Goal: Task Accomplishment & Management: Use online tool/utility

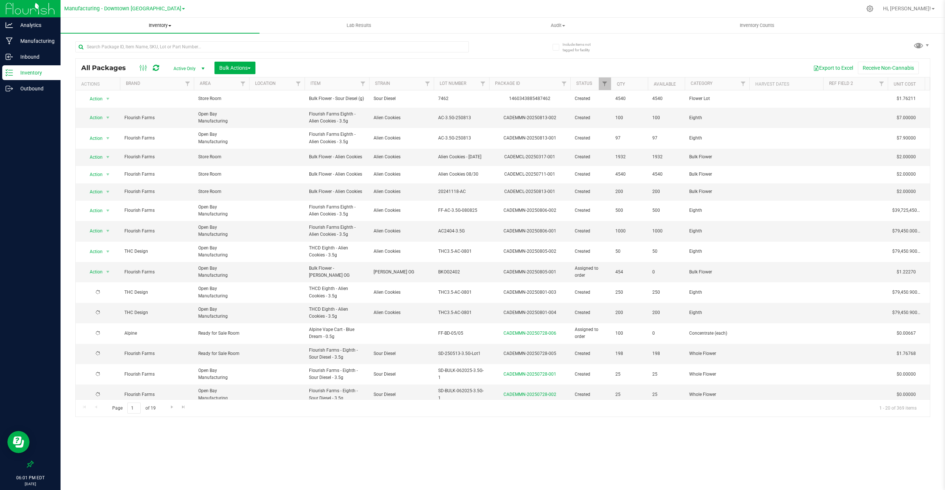
click at [167, 21] on uib-tab-heading "Inventory All packages All inventory Waste log Create inventory" at bounding box center [160, 26] width 199 height 16
click at [110, 88] on span "From bill of materials" at bounding box center [94, 89] width 67 height 6
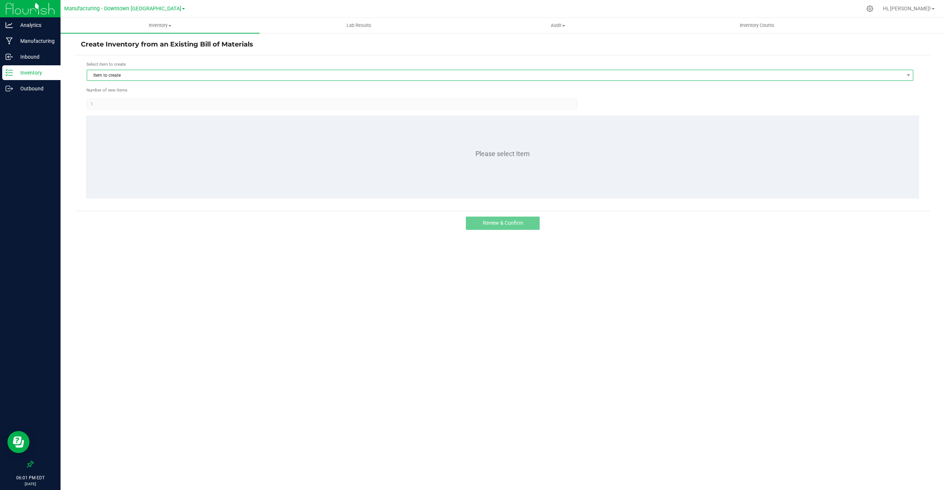
click at [244, 72] on span "Item to create" at bounding box center [495, 75] width 817 height 10
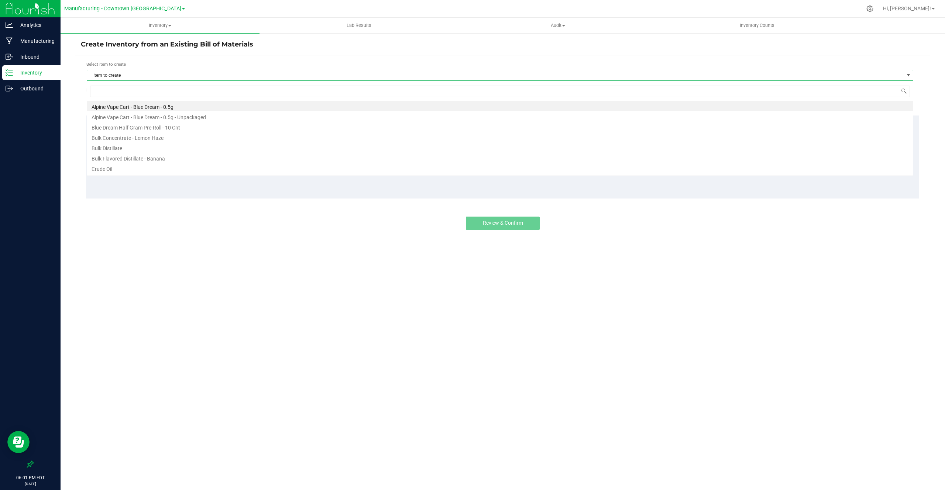
scroll to position [11, 827]
click at [198, 107] on li "Alpine Vape Cart - Blue Dream - 0.5g" at bounding box center [500, 106] width 826 height 10
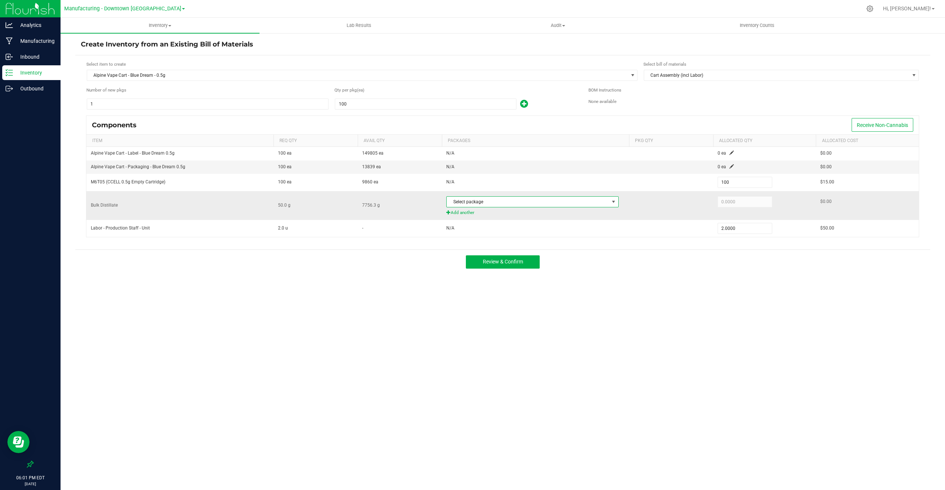
click at [611, 203] on span at bounding box center [614, 202] width 6 height 6
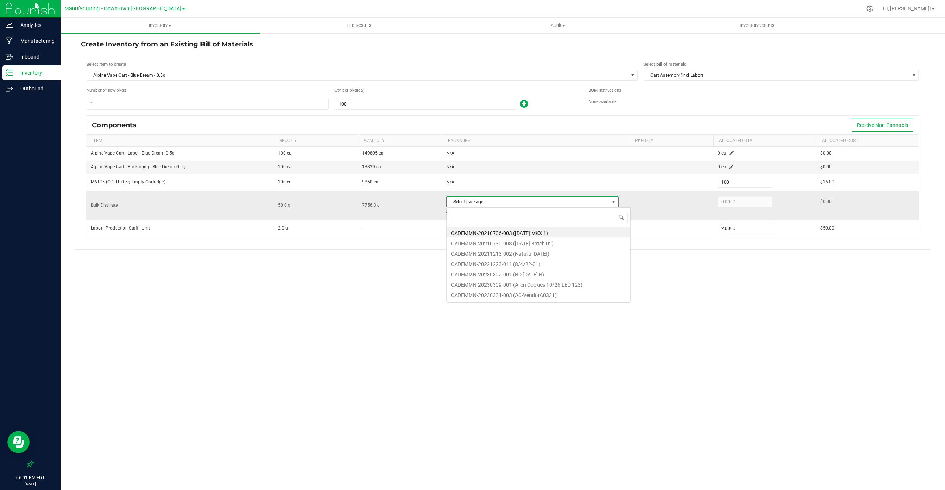
scroll to position [11, 172]
click at [559, 233] on li "CADEMMN-20210706-003 ([DATE] MKX 1)" at bounding box center [539, 232] width 184 height 10
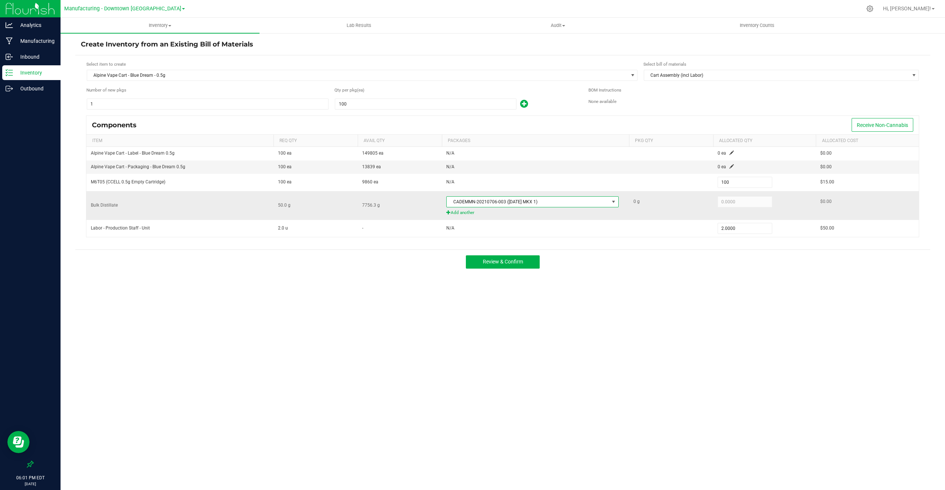
click at [596, 204] on span "CADEMMN-20210706-003 ([DATE] MKX 1)" at bounding box center [528, 202] width 162 height 10
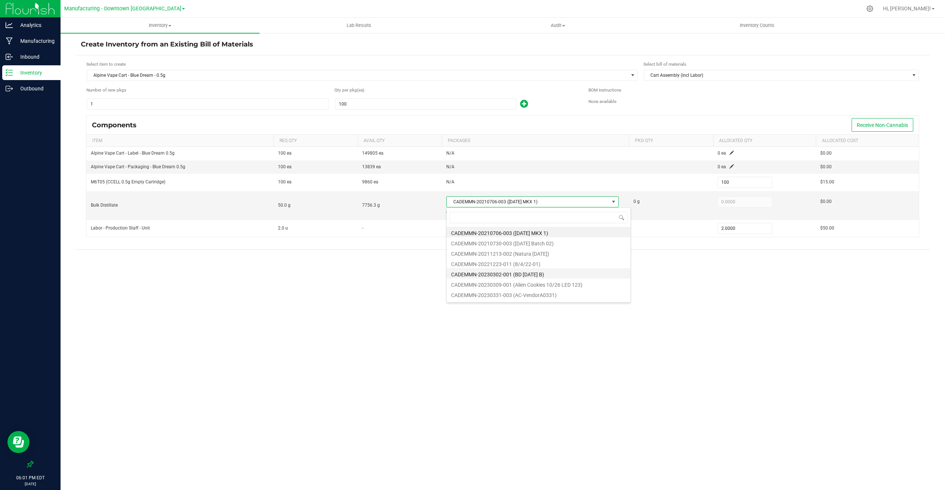
click at [575, 269] on li "CADEMMN-20230302-001 (BD [DATE] B)" at bounding box center [539, 273] width 184 height 10
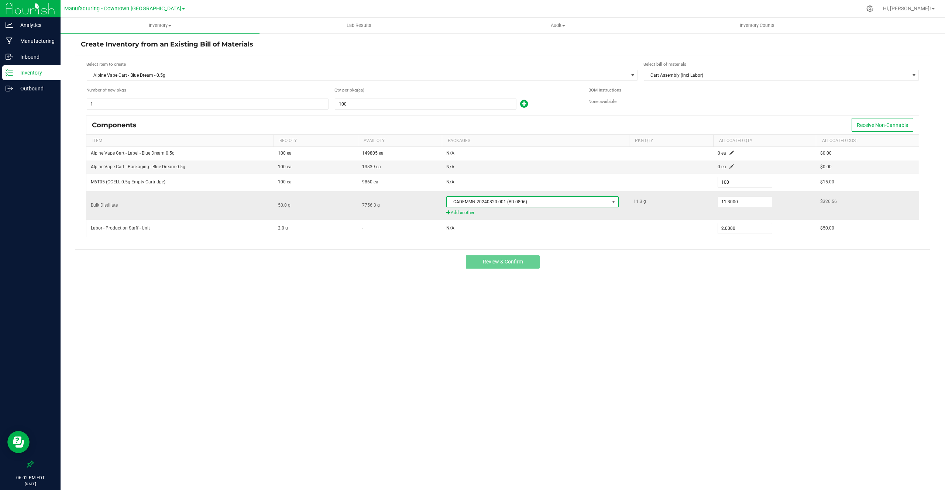
type input "50.0000"
click at [535, 261] on button "Review & Confirm" at bounding box center [503, 262] width 74 height 13
